Goal: Find specific page/section: Find specific page/section

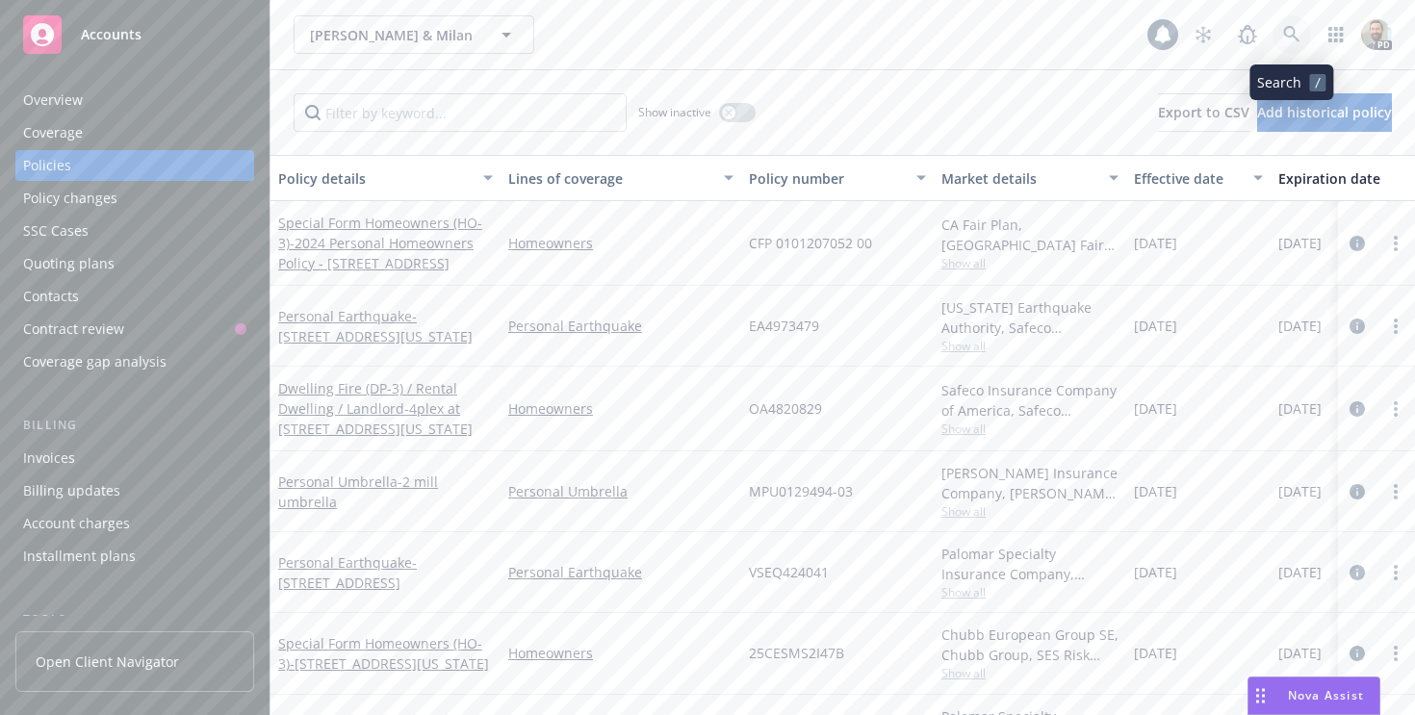
click at [1284, 35] on icon at bounding box center [1291, 34] width 16 height 16
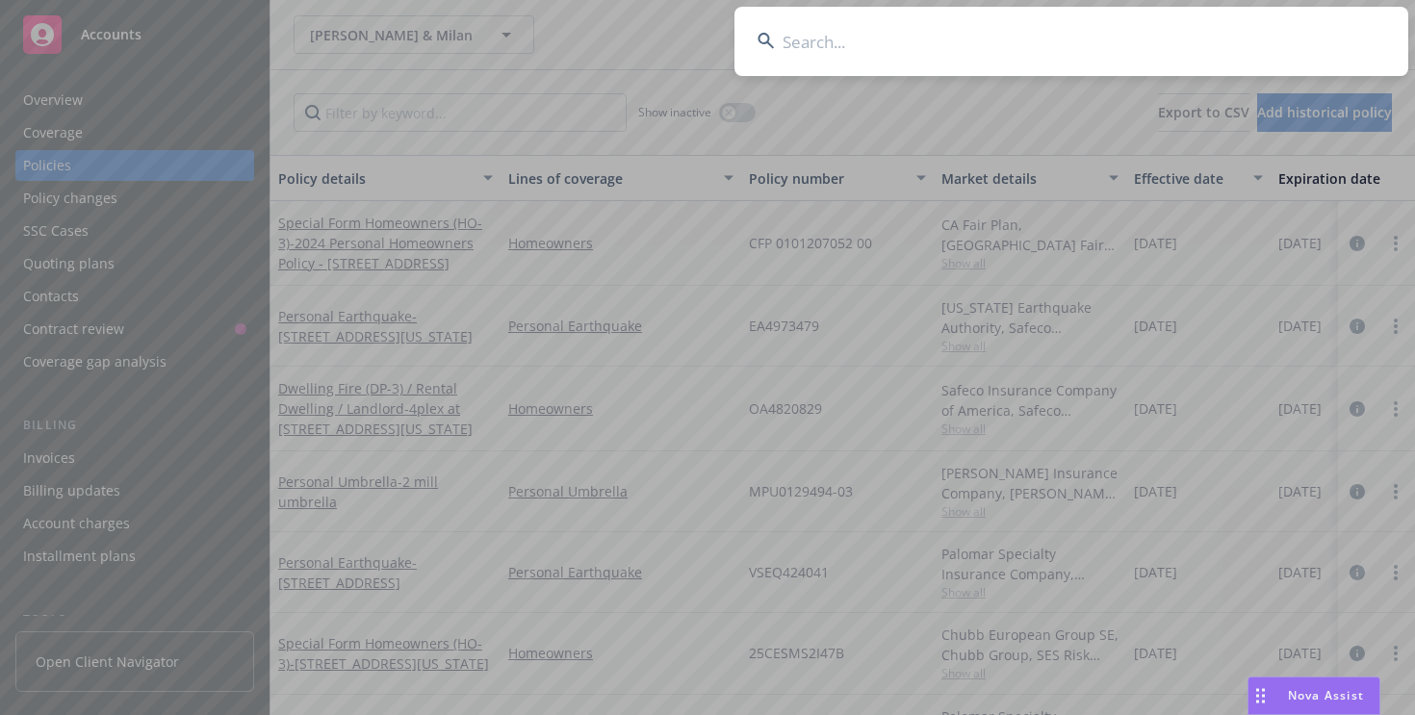
click at [1247, 38] on input at bounding box center [1072, 41] width 674 height 69
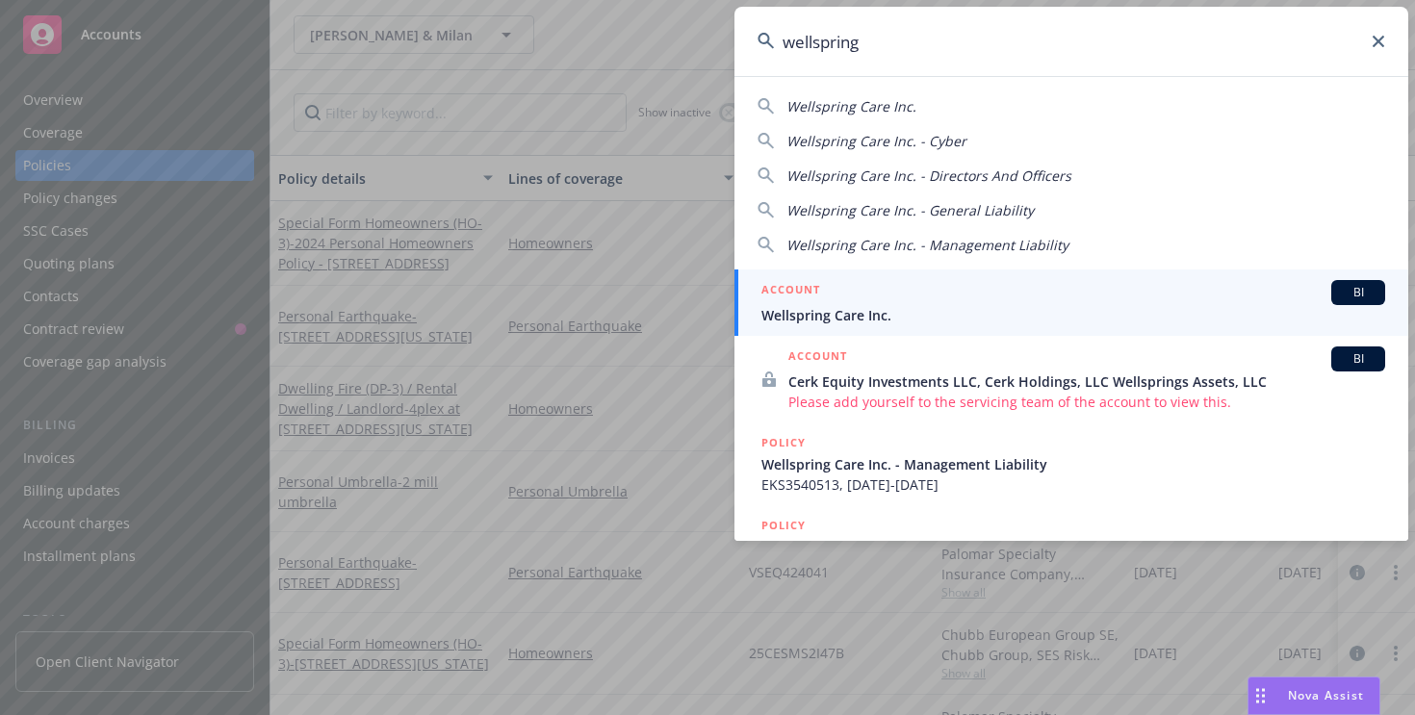
type input "wellspring"
click at [841, 305] on span "Wellspring Care Inc." at bounding box center [1073, 315] width 624 height 20
